Goal: Task Accomplishment & Management: Use online tool/utility

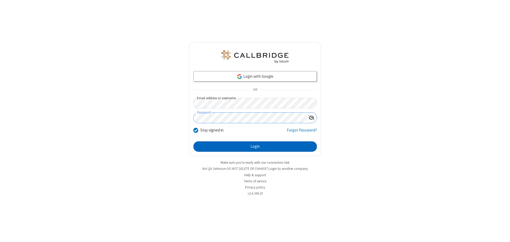
click at [255, 147] on button "Login" at bounding box center [255, 147] width 124 height 11
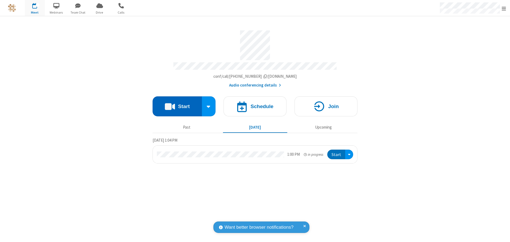
click at [177, 105] on button "Start" at bounding box center [177, 107] width 49 height 20
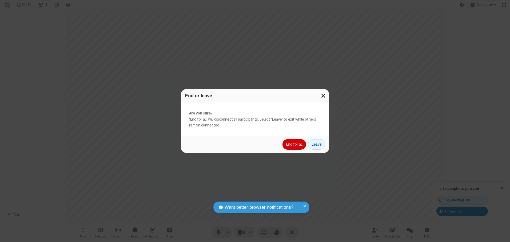
click at [294, 145] on button "End for all" at bounding box center [293, 145] width 23 height 11
